Goal: Task Accomplishment & Management: Manage account settings

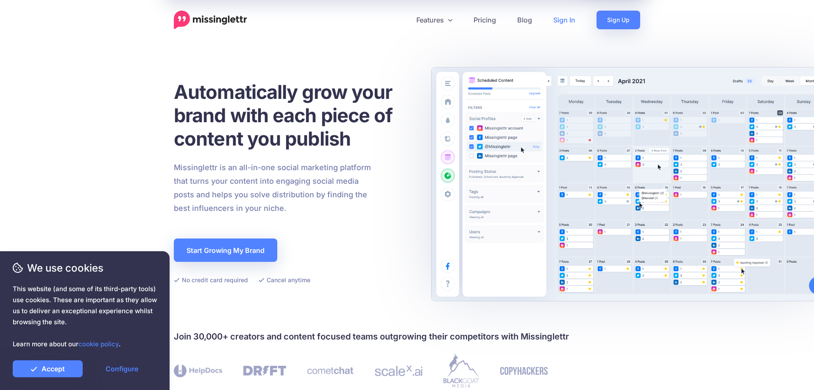
click at [564, 19] on link "Sign In" at bounding box center [564, 20] width 43 height 19
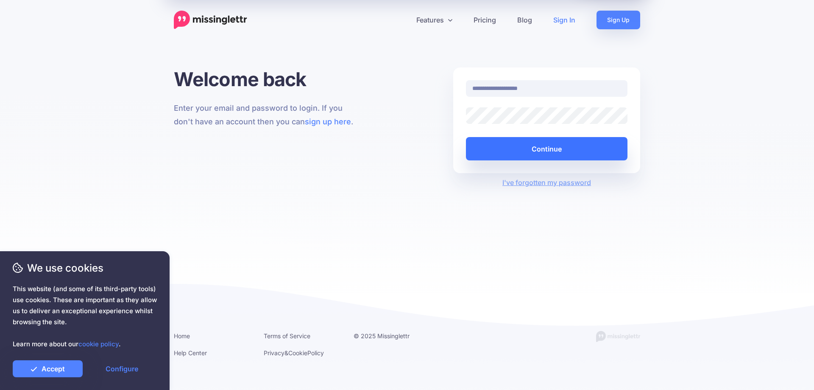
type input "**********"
click at [535, 150] on button "Continue" at bounding box center [547, 148] width 162 height 23
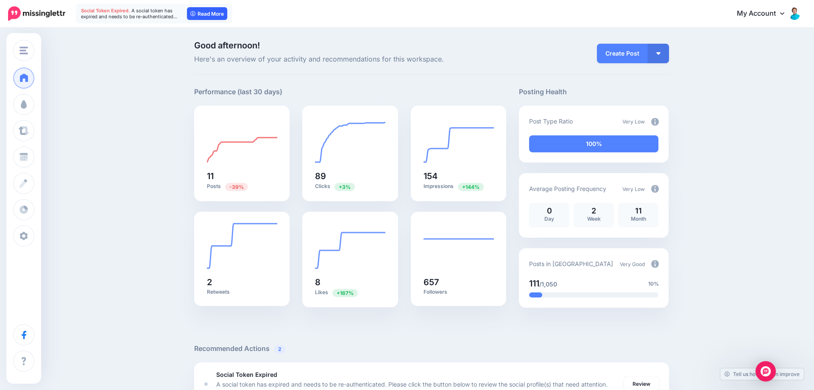
click at [206, 13] on link "Read More" at bounding box center [207, 13] width 40 height 13
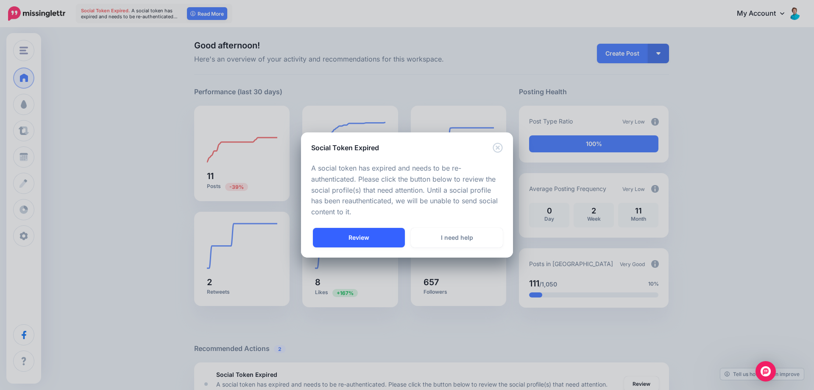
click at [353, 239] on link "Review" at bounding box center [359, 238] width 92 height 20
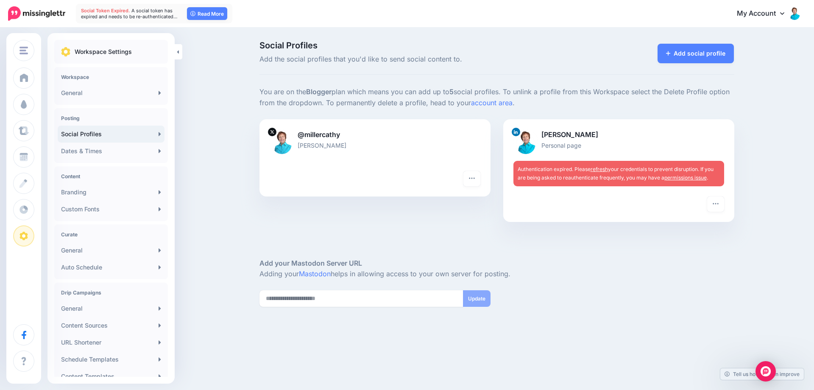
click at [596, 170] on link "refresh" at bounding box center [599, 169] width 17 height 6
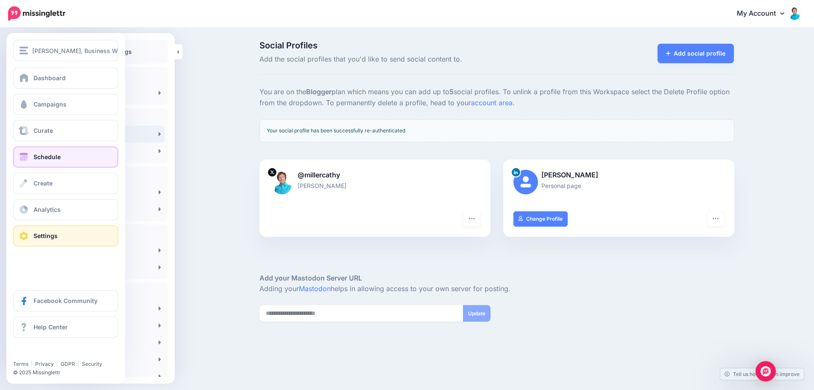
click at [22, 149] on link "Schedule" at bounding box center [65, 156] width 105 height 21
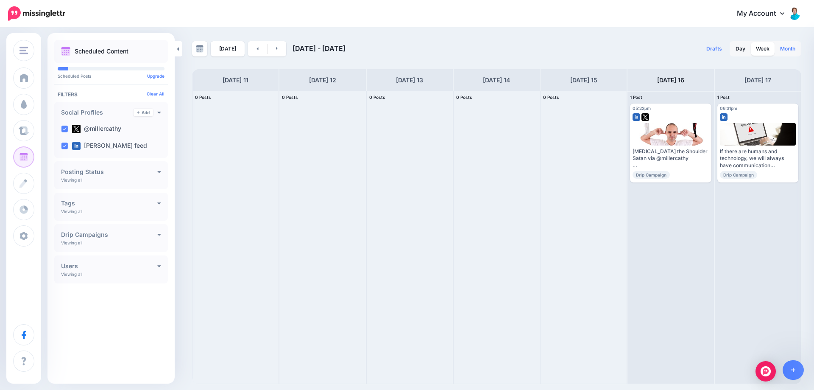
click at [789, 49] on link "Month" at bounding box center [787, 49] width 25 height 14
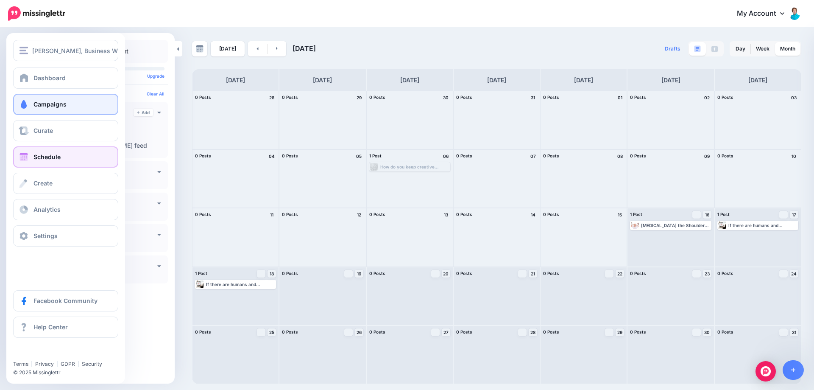
click at [47, 103] on span "Campaigns" at bounding box center [49, 103] width 33 height 7
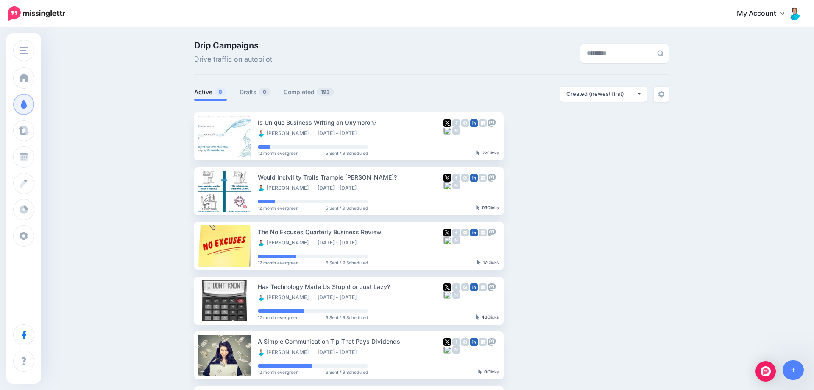
click at [800, 17] on img at bounding box center [795, 13] width 14 height 14
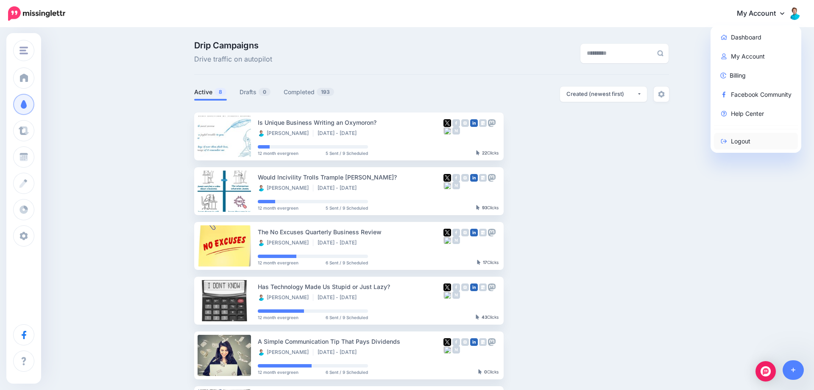
click at [736, 141] on link "Logout" at bounding box center [756, 141] width 84 height 17
